Goal: Transaction & Acquisition: Purchase product/service

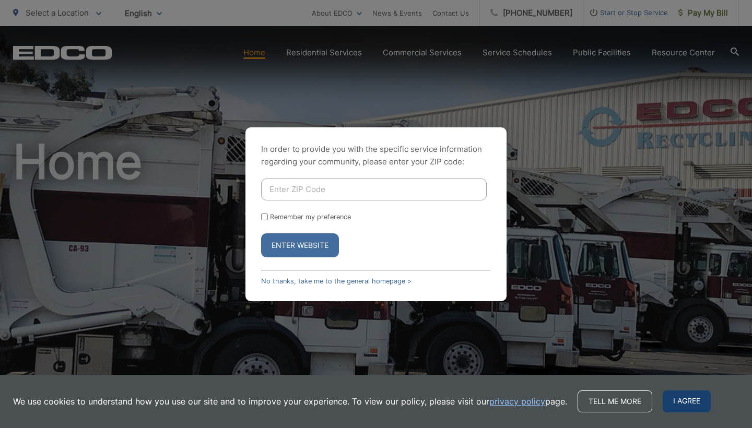
click at [682, 401] on span "I agree" at bounding box center [687, 402] width 48 height 22
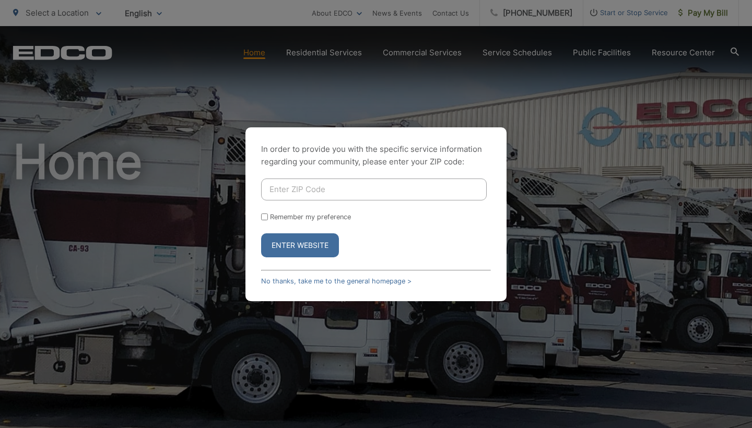
click at [344, 287] on div "In order to provide you with the specific service information regarding your co…" at bounding box center [376, 214] width 261 height 174
click at [351, 282] on link "No thanks, take me to the general homepage >" at bounding box center [336, 281] width 150 height 8
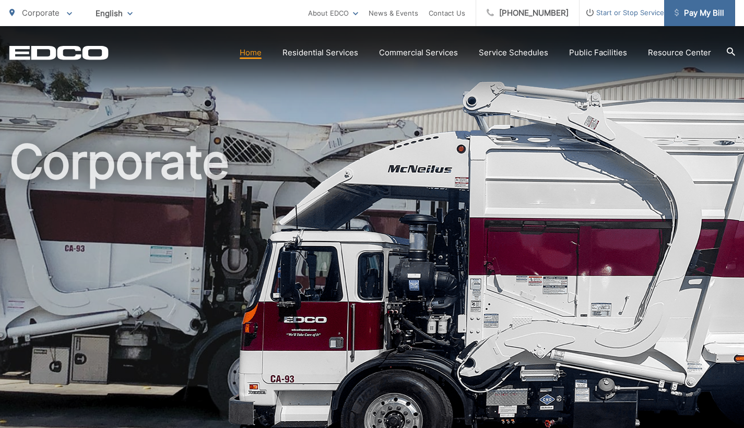
click at [687, 22] on link "Pay My Bill" at bounding box center [699, 13] width 71 height 26
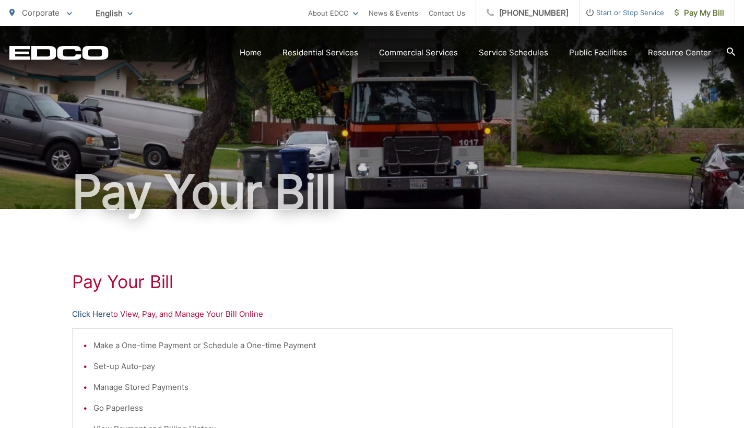
click at [97, 318] on link "Click Here" at bounding box center [91, 314] width 39 height 13
